Goal: Browse casually

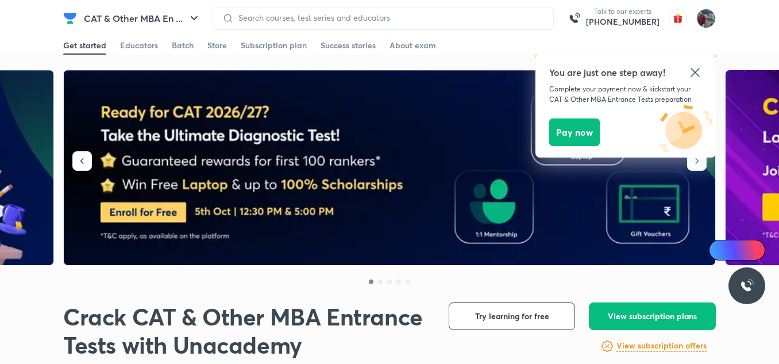
click at [695, 77] on icon at bounding box center [695, 72] width 14 height 14
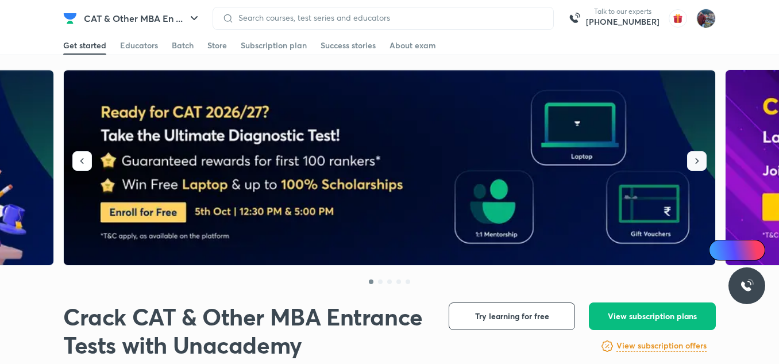
click at [689, 161] on button "button" at bounding box center [697, 161] width 20 height 20
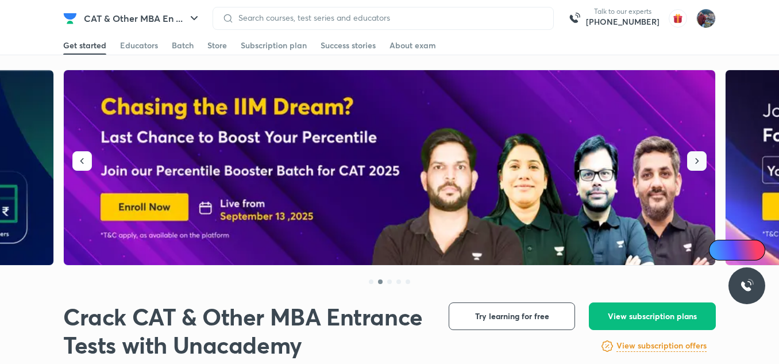
click at [689, 161] on button "button" at bounding box center [697, 161] width 20 height 20
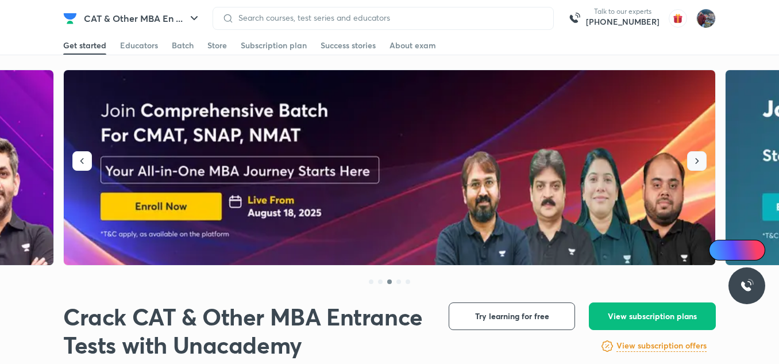
click at [689, 161] on button "button" at bounding box center [697, 161] width 20 height 20
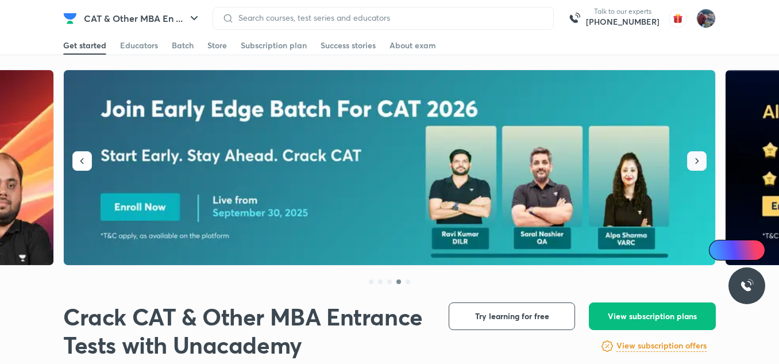
click at [689, 161] on button "button" at bounding box center [697, 161] width 20 height 20
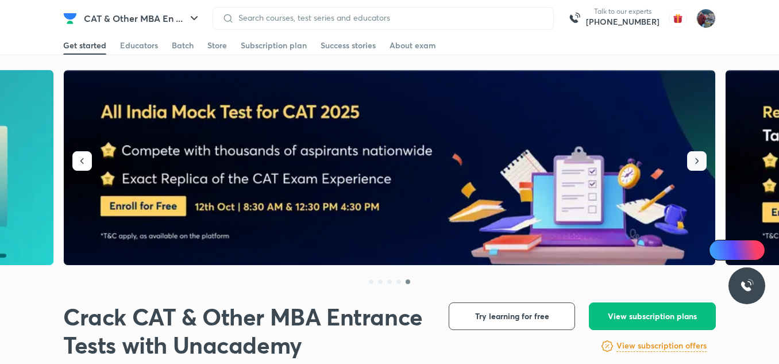
click at [689, 161] on button "button" at bounding box center [697, 161] width 20 height 20
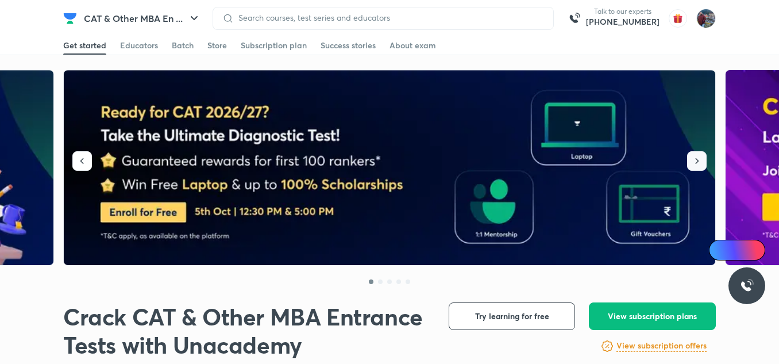
click at [689, 161] on button "button" at bounding box center [697, 161] width 20 height 20
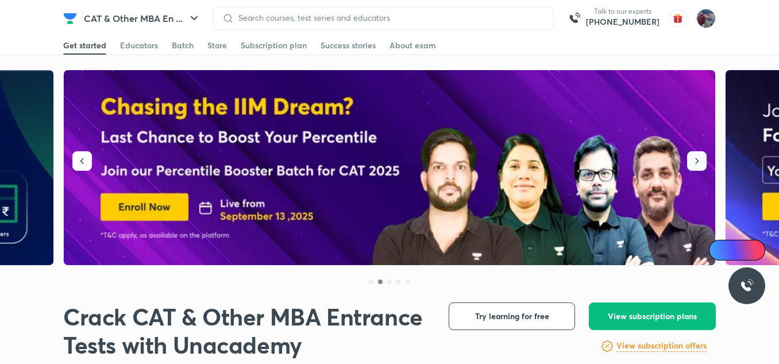
click at [689, 161] on button "button" at bounding box center [697, 161] width 20 height 20
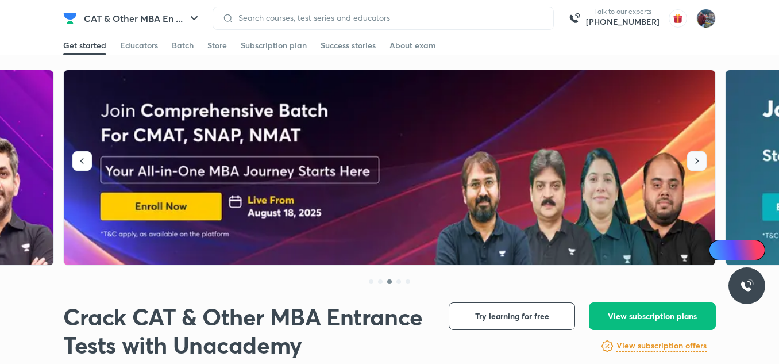
click at [689, 161] on button "button" at bounding box center [697, 161] width 20 height 20
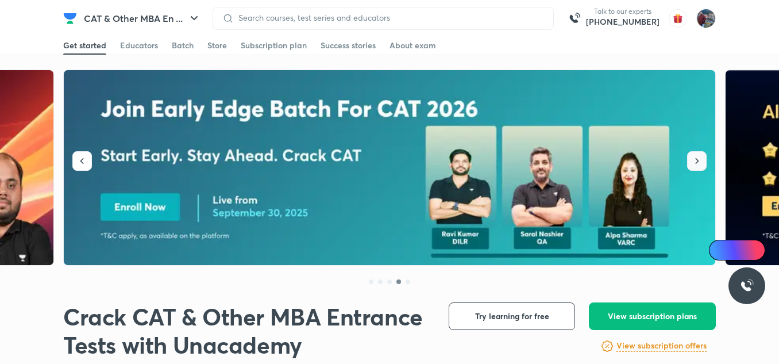
click at [689, 161] on button "button" at bounding box center [697, 161] width 20 height 20
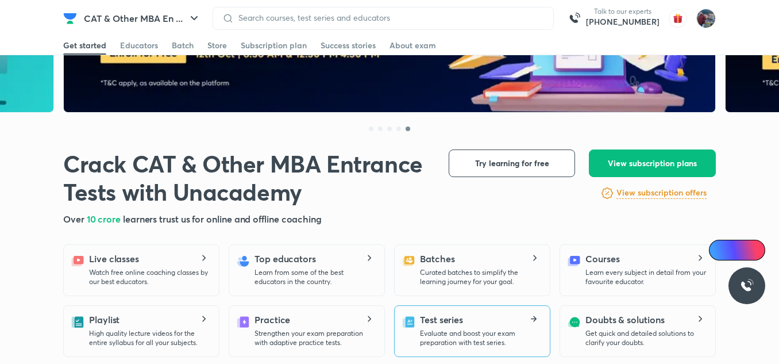
scroll to position [152, 0]
